Goal: Task Accomplishment & Management: Use online tool/utility

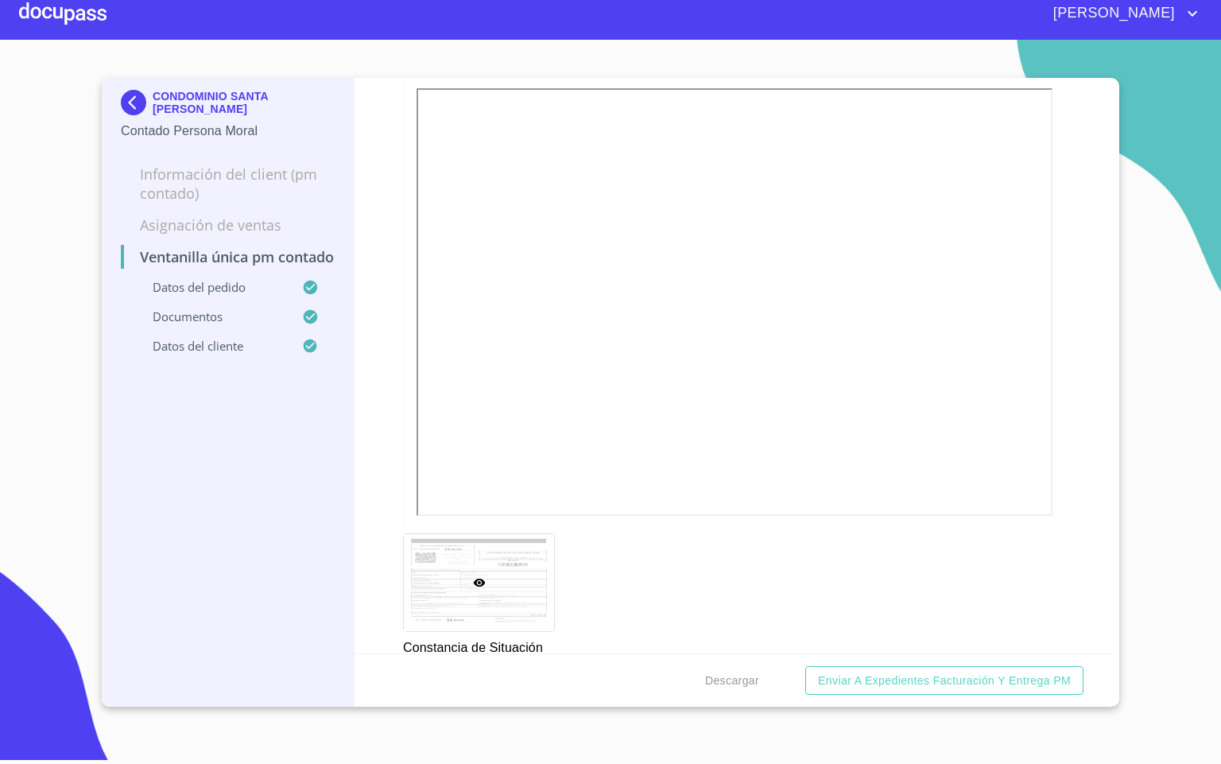
scroll to position [2028, 0]
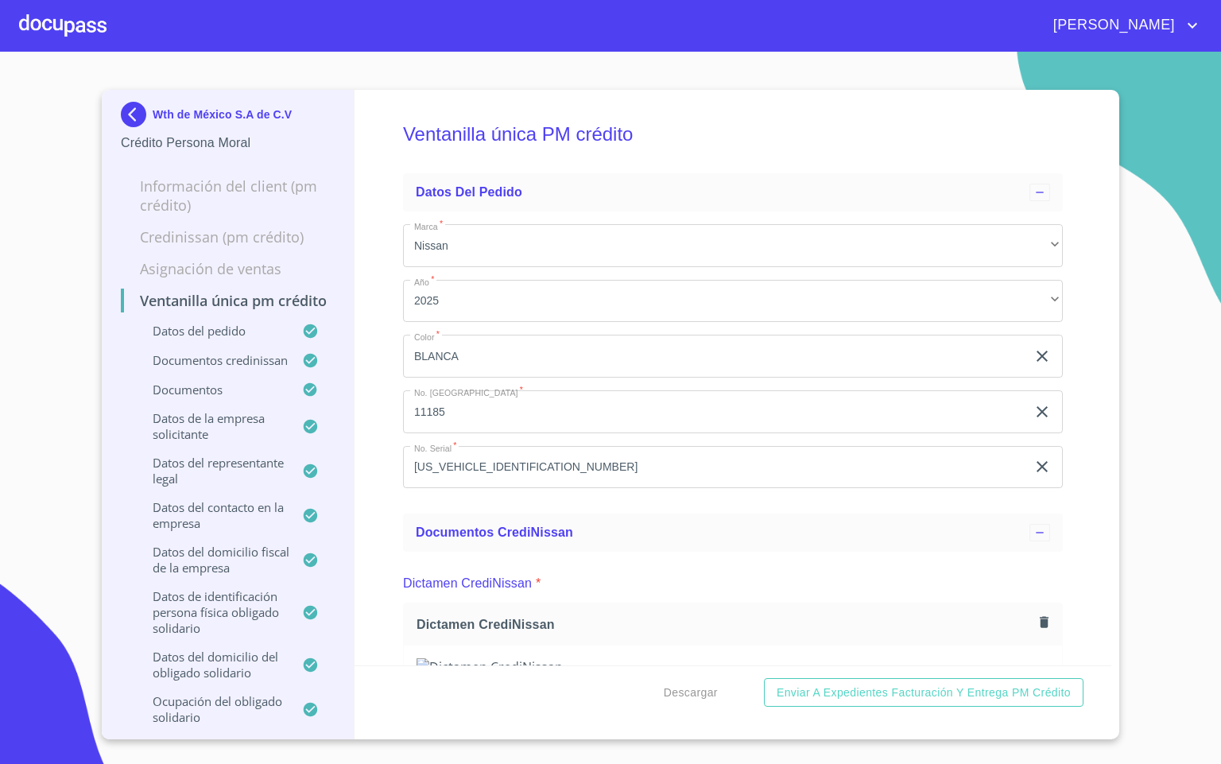
scroll to position [5074, 0]
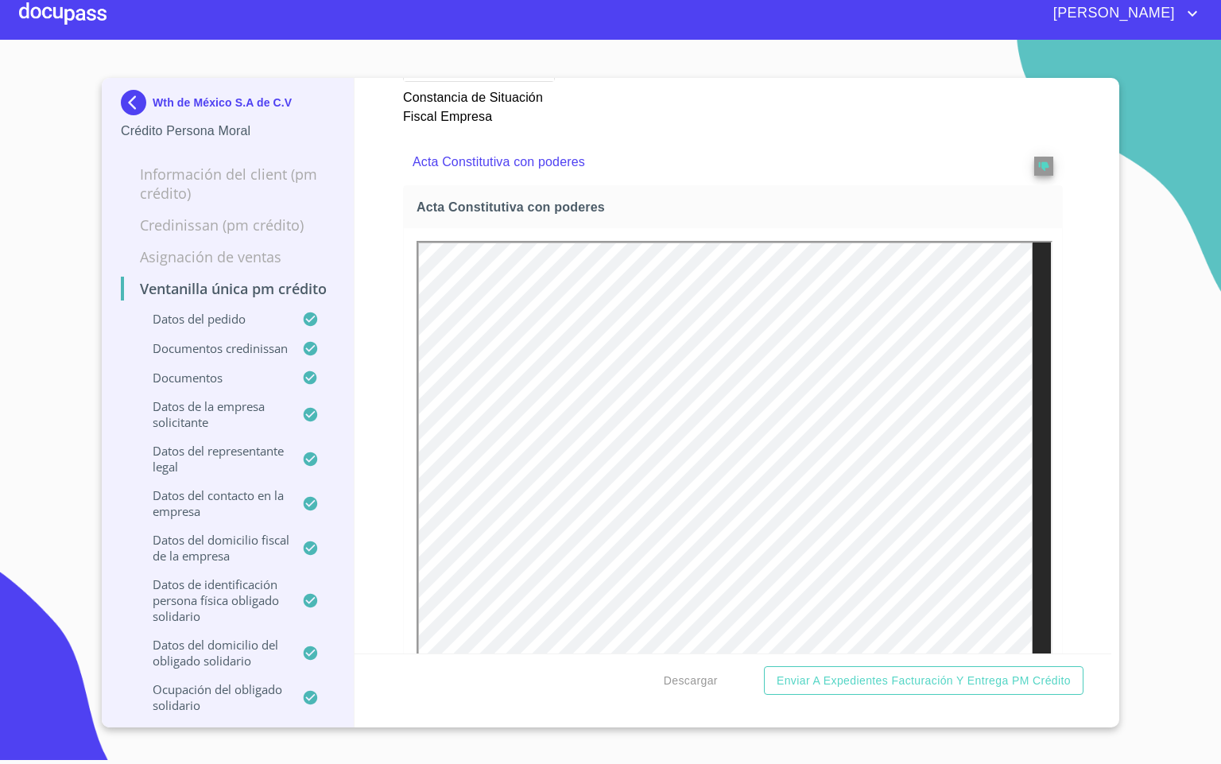
click at [156, 98] on p "Wth de México S.A de C.V" at bounding box center [222, 102] width 139 height 13
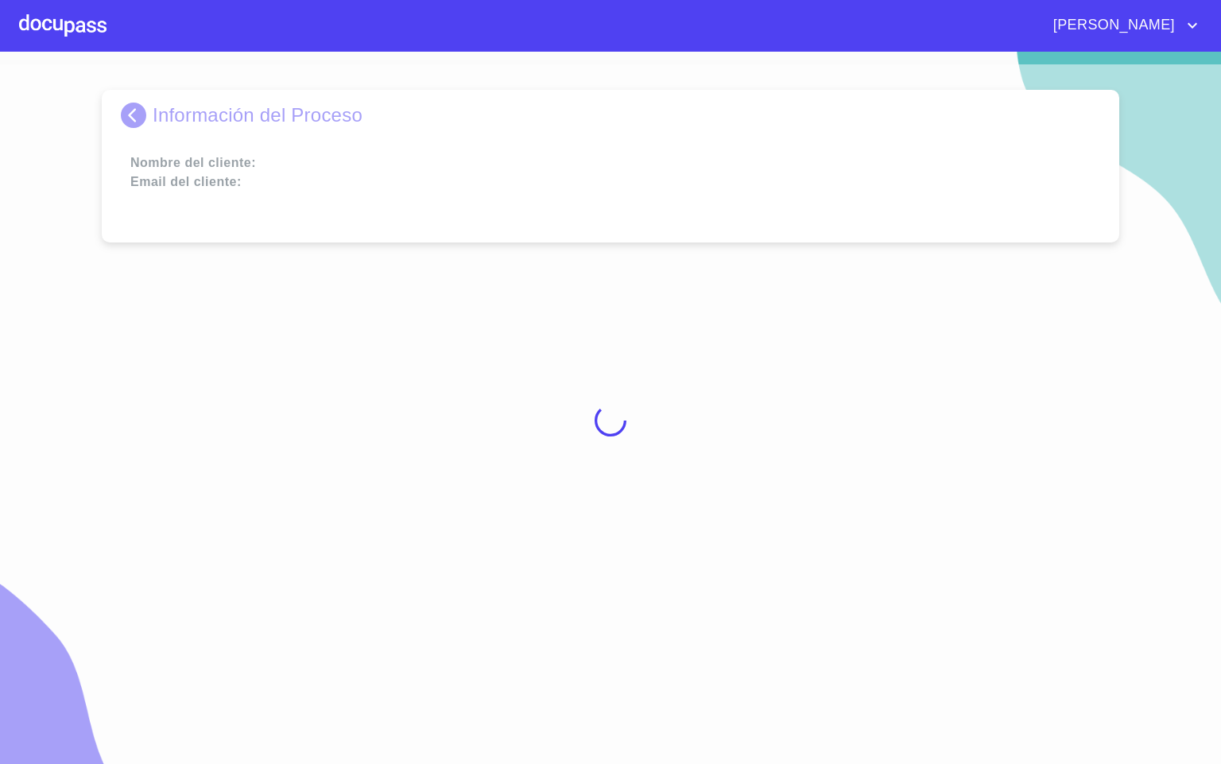
click at [55, 10] on div at bounding box center [62, 25] width 87 height 51
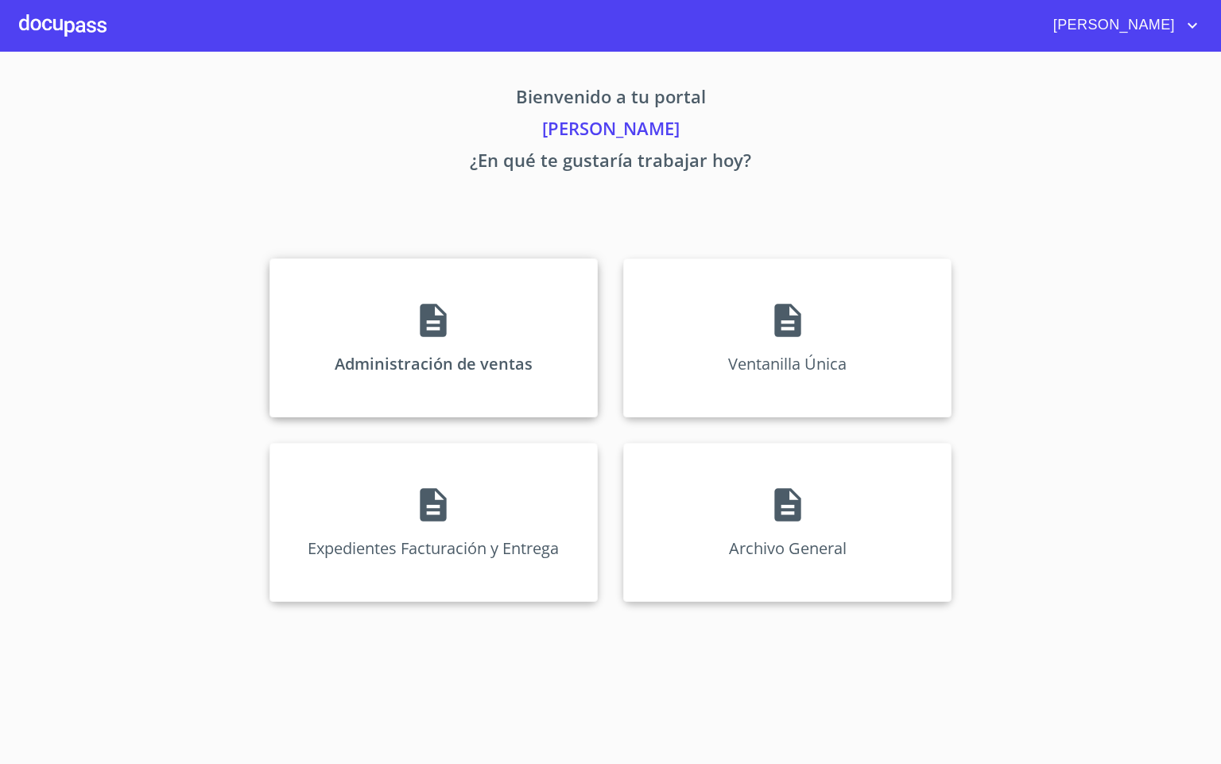
click at [406, 347] on div "Administración de ventas" at bounding box center [434, 337] width 328 height 159
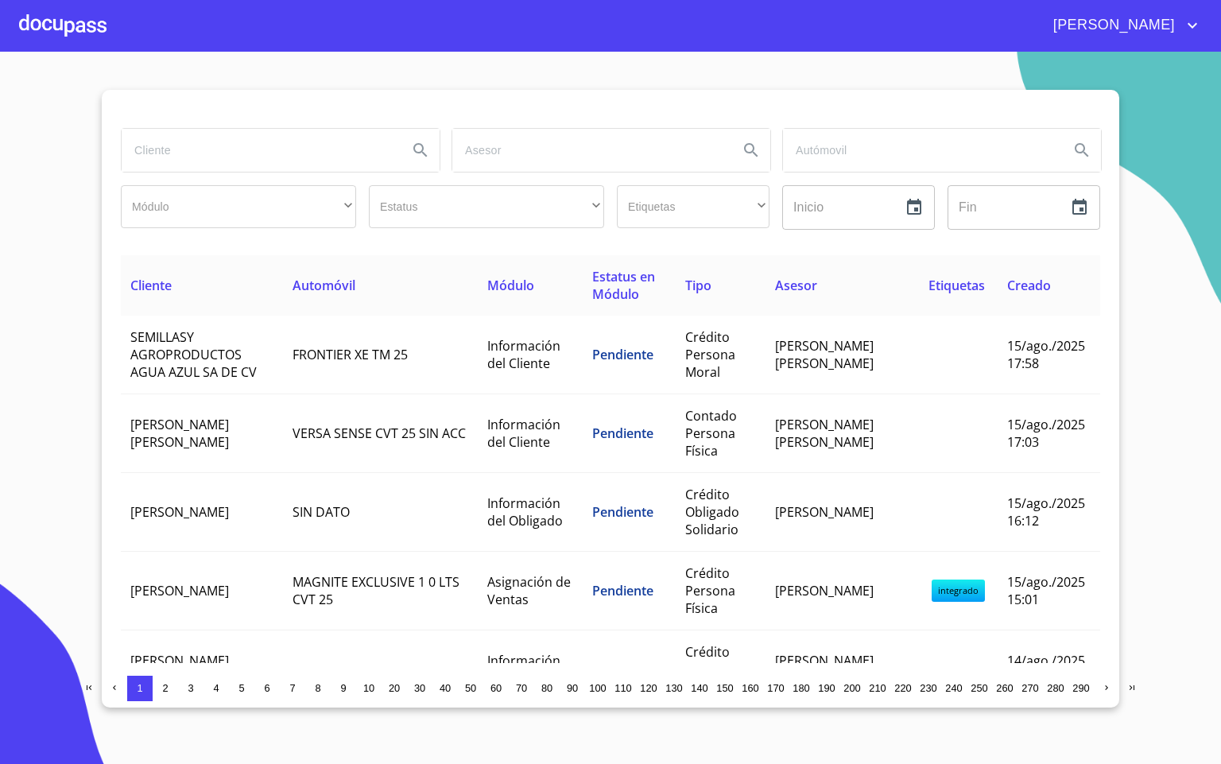
click at [206, 151] on input "search" at bounding box center [259, 150] width 274 height 43
type input "[PERSON_NAME] DEL CAR"
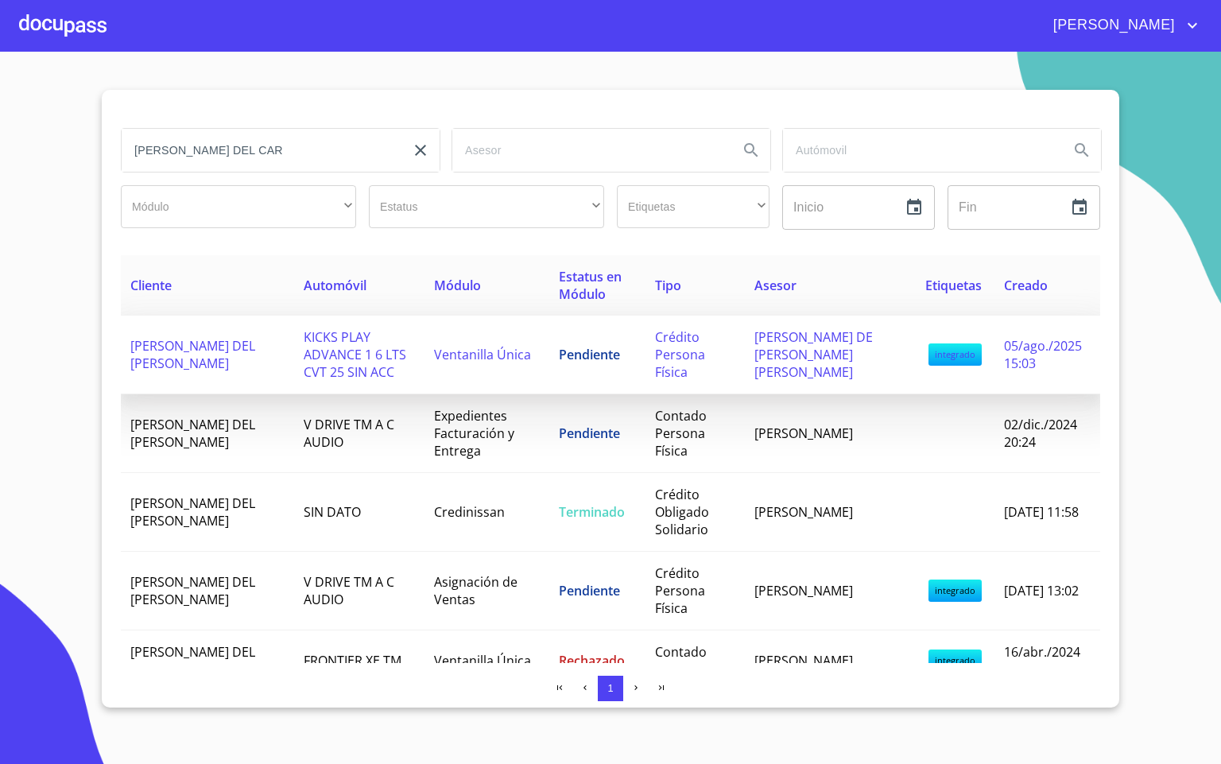
click at [322, 365] on span "KICKS PLAY ADVANCE 1 6 LTS CVT 25 SIN ACC" at bounding box center [355, 354] width 103 height 52
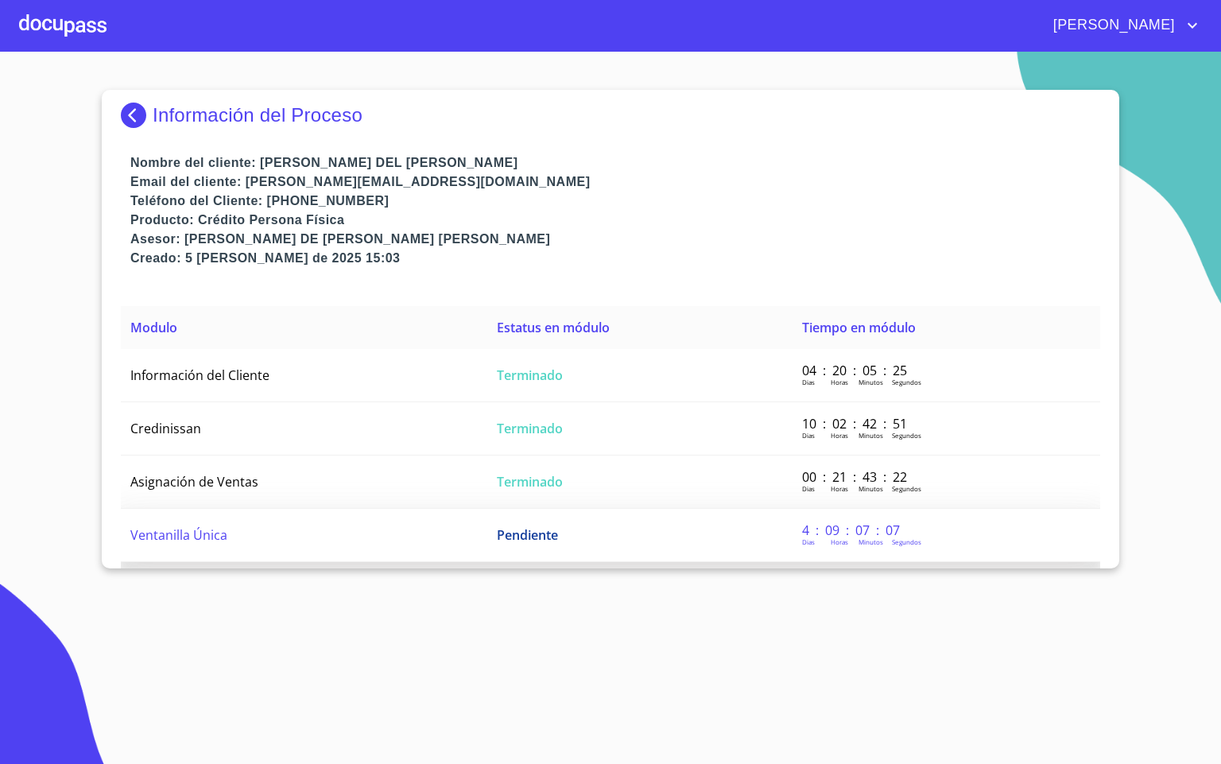
click at [329, 535] on td "Ventanilla Única" at bounding box center [304, 535] width 367 height 53
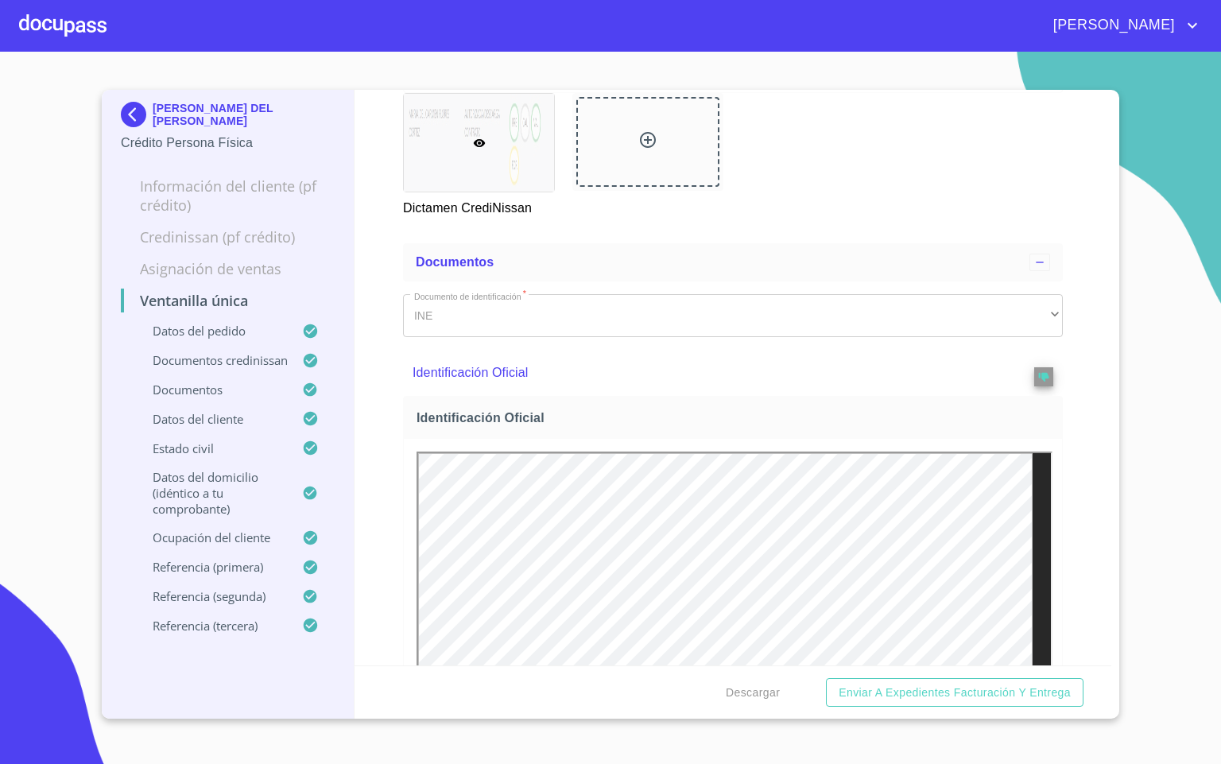
scroll to position [835, 0]
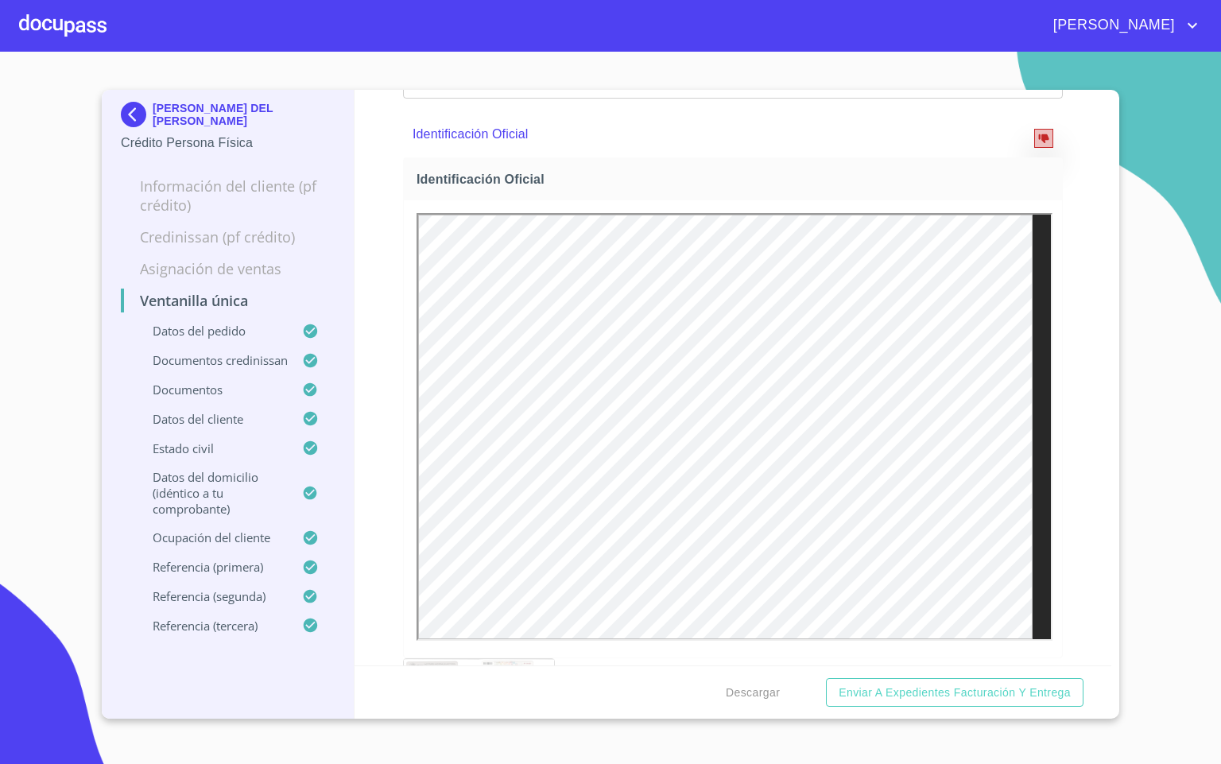
click at [1034, 148] on button "reject" at bounding box center [1043, 138] width 19 height 19
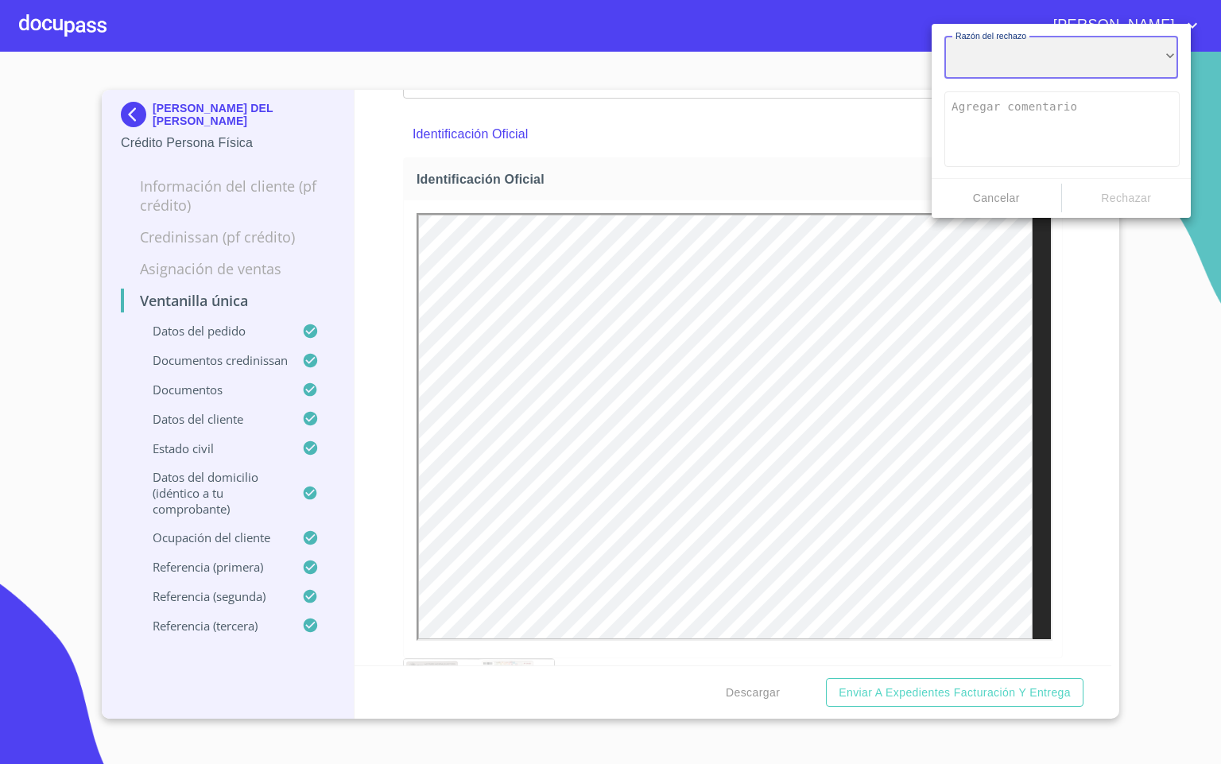
click at [1069, 51] on div "​" at bounding box center [1062, 58] width 234 height 43
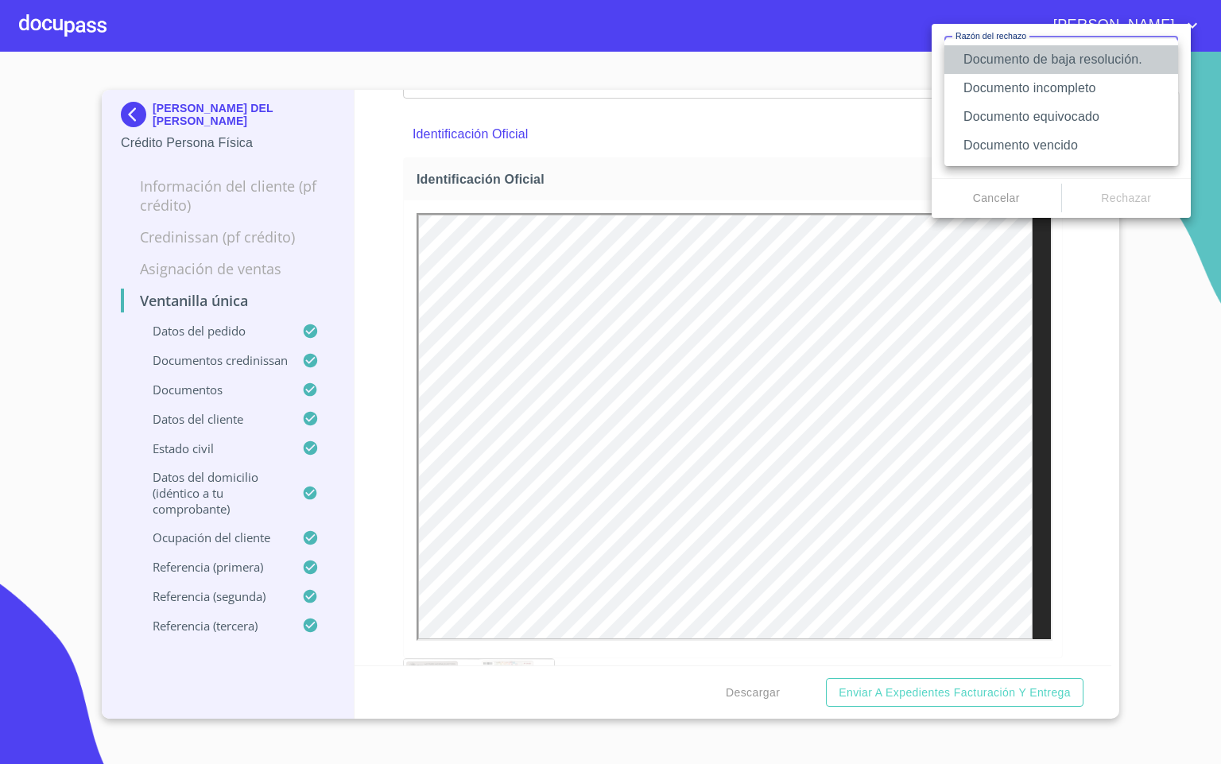
drag, startPoint x: 1092, startPoint y: 64, endPoint x: 1083, endPoint y: 63, distance: 9.7
click at [1085, 63] on li "Documento de baja resolución." at bounding box center [1062, 59] width 234 height 29
type textarea "Favor de enviar de nuevo documento perfectamente claro, puede ser foto o escane…"
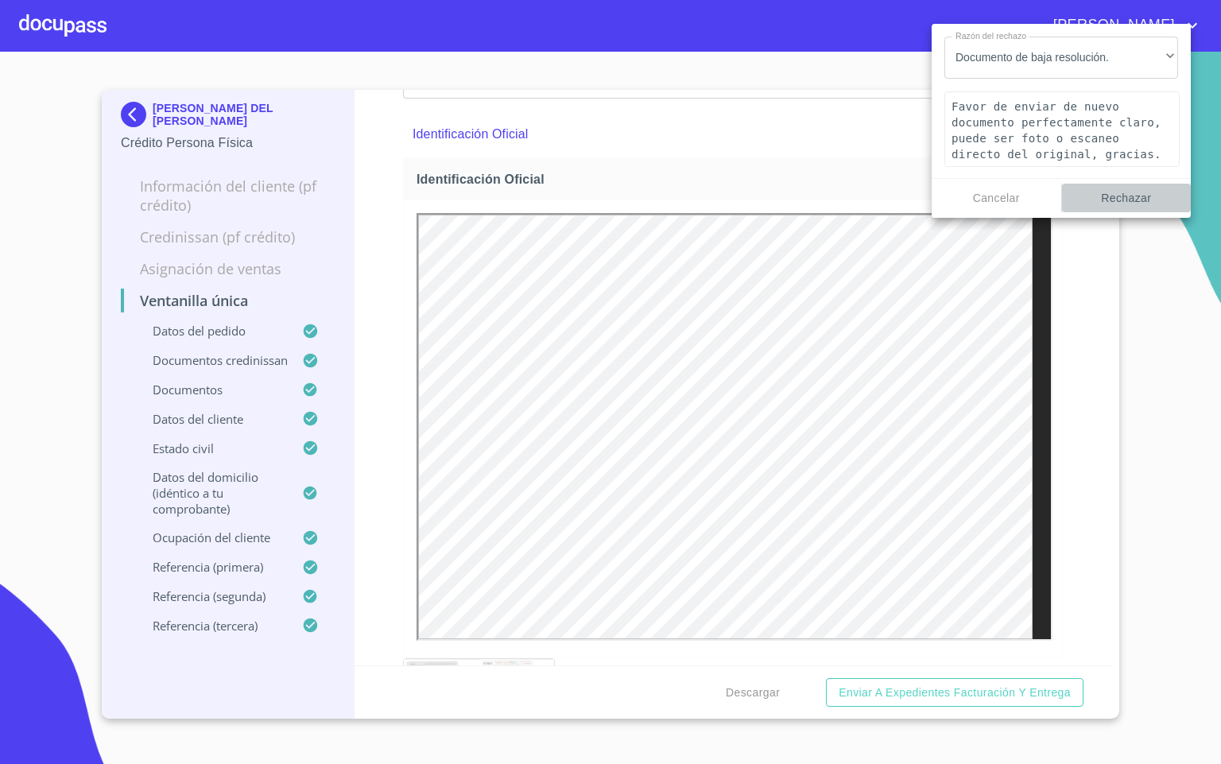
click at [1093, 208] on span "Rechazar" at bounding box center [1127, 198] width 117 height 20
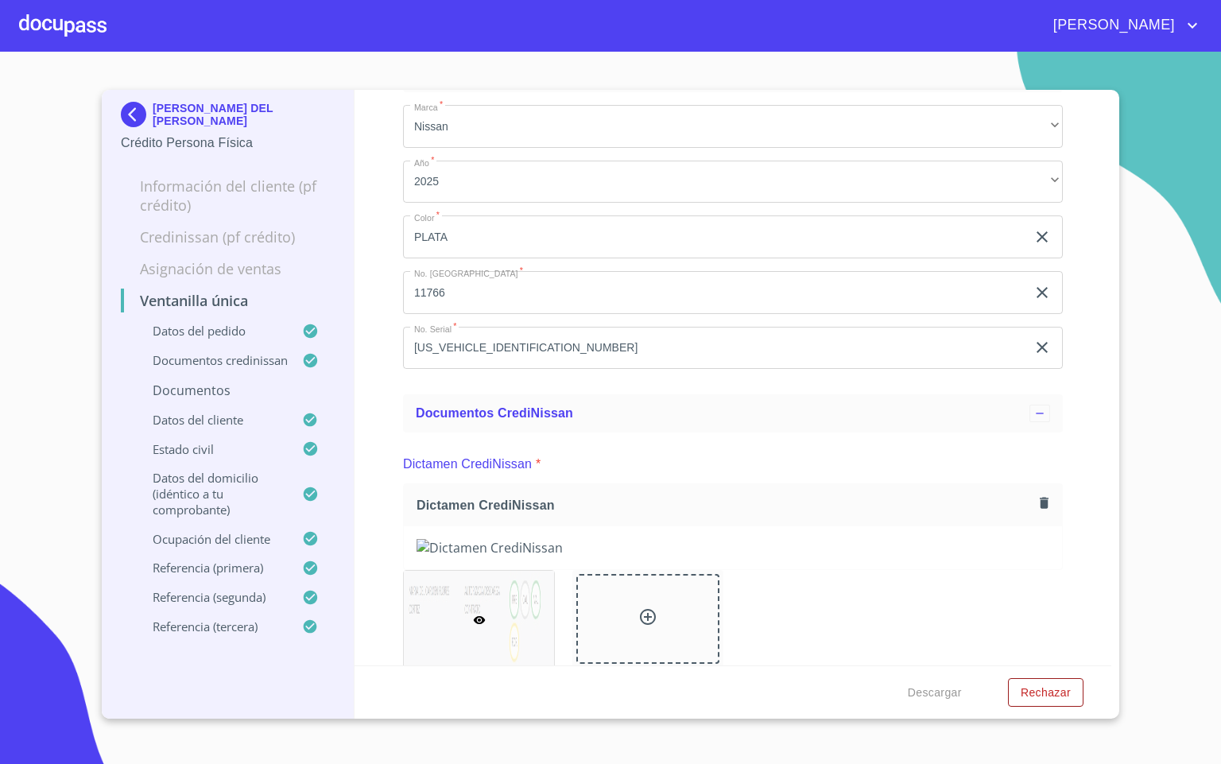
scroll to position [0, 0]
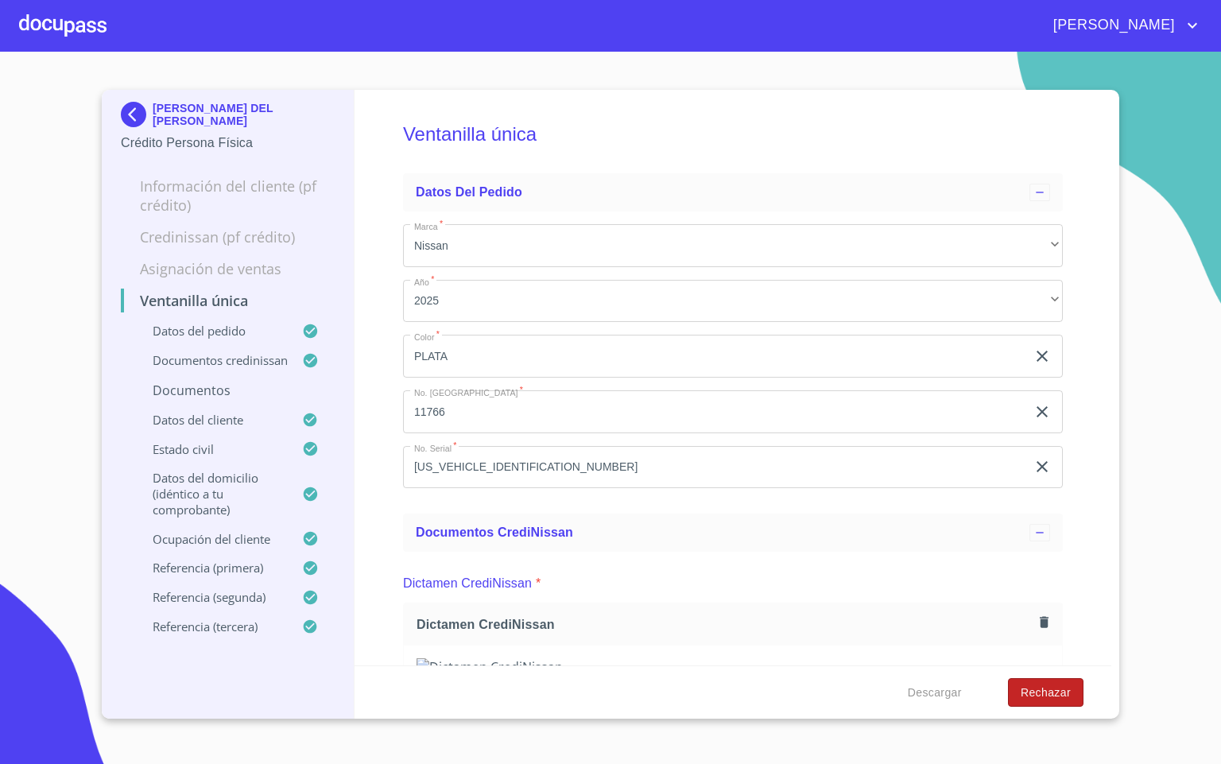
click at [1036, 689] on span "Rechazar" at bounding box center [1046, 693] width 50 height 20
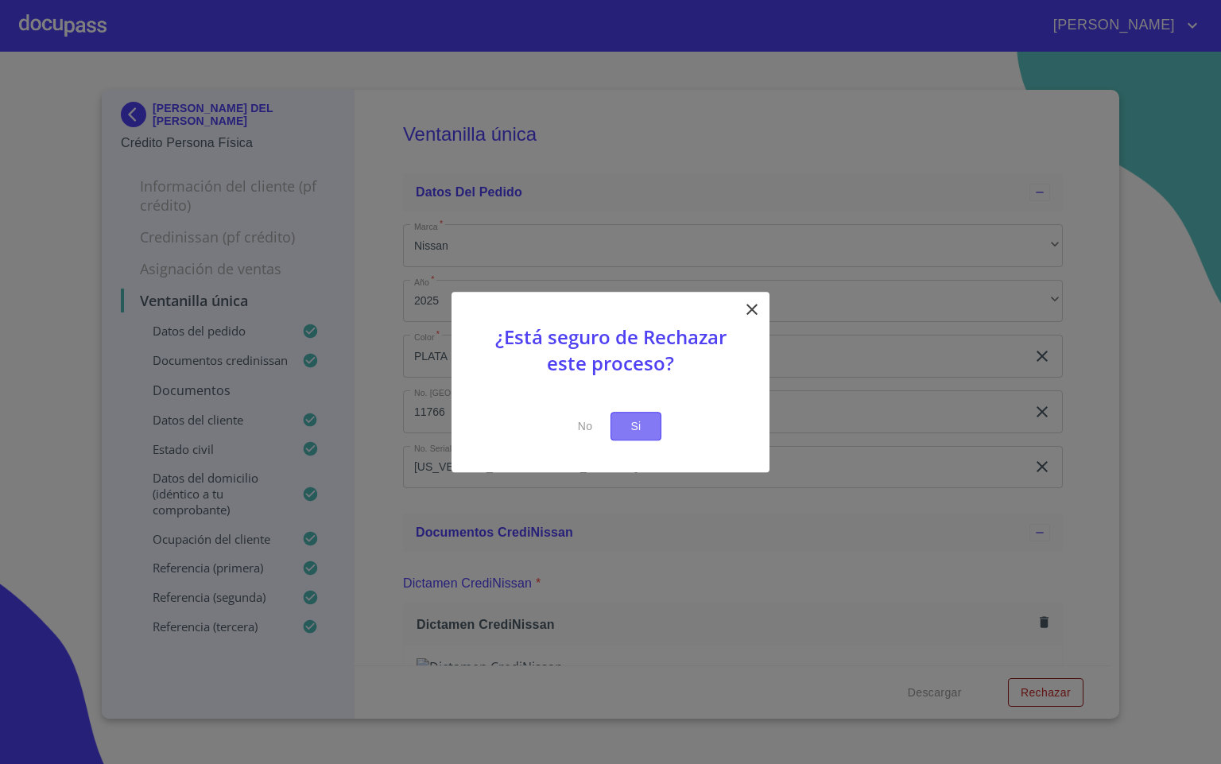
click at [647, 437] on button "Si" at bounding box center [636, 426] width 51 height 29
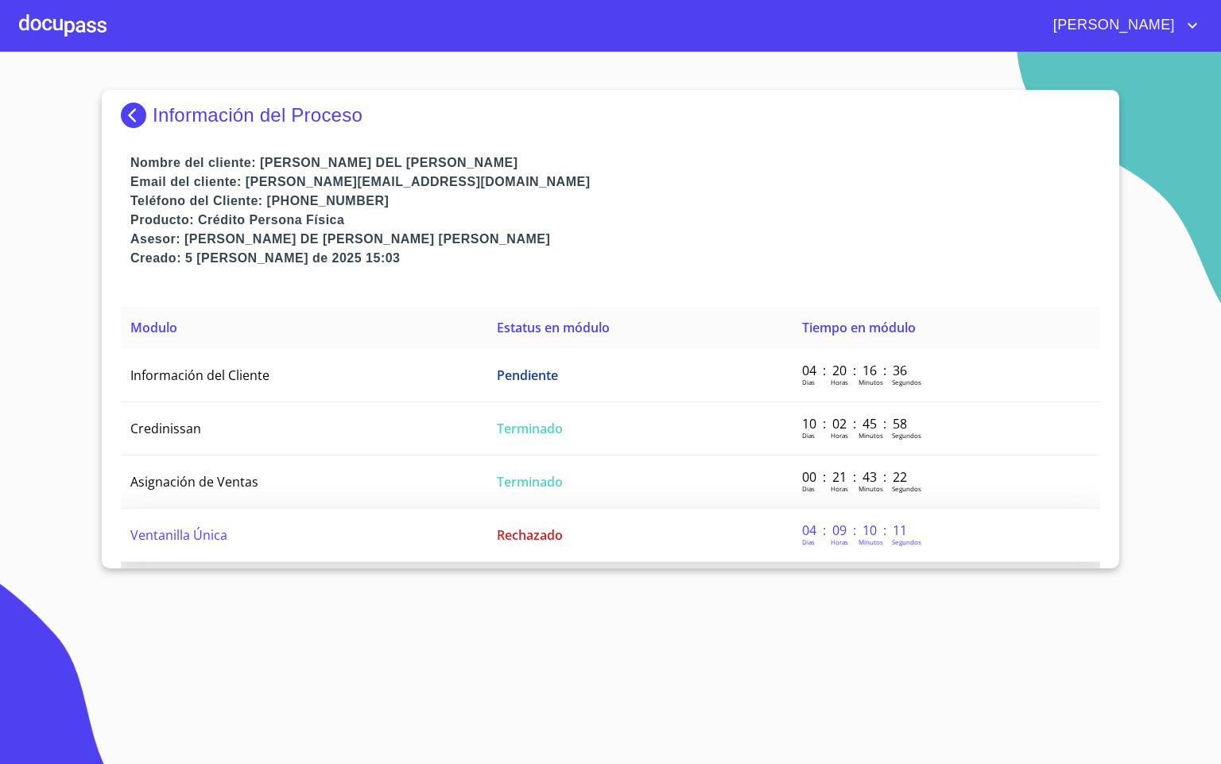
click at [564, 513] on td "Rechazado" at bounding box center [639, 535] width 305 height 53
